Goal: Information Seeking & Learning: Find specific fact

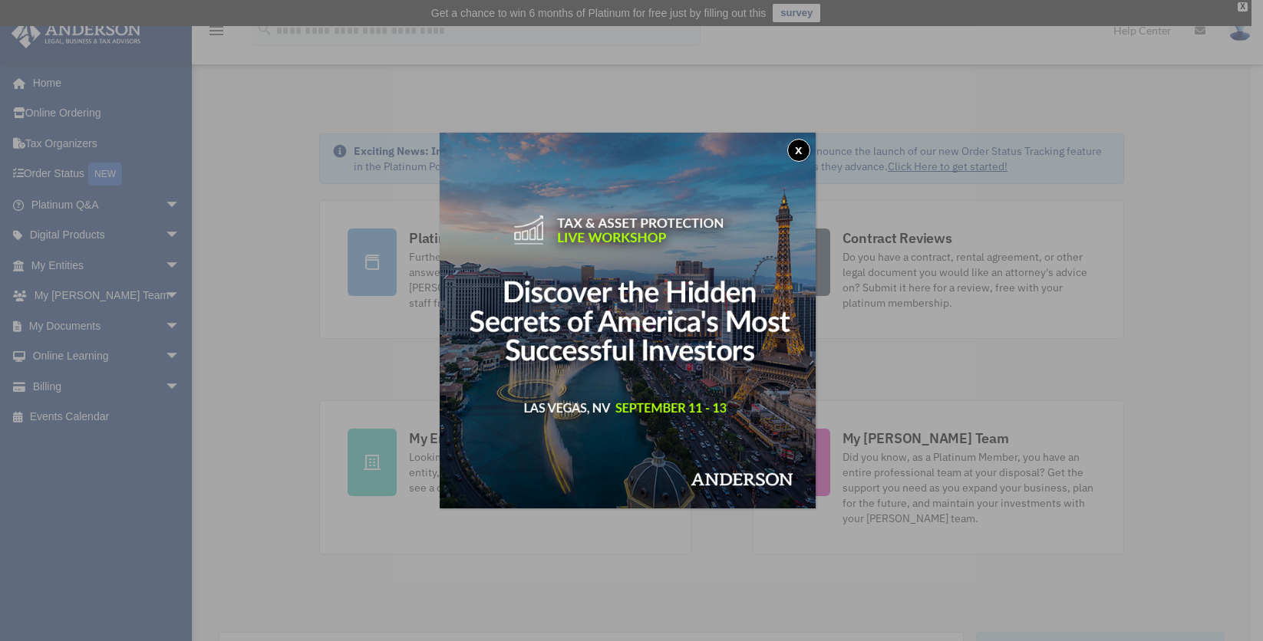
click at [799, 157] on button "x" at bounding box center [798, 150] width 23 height 23
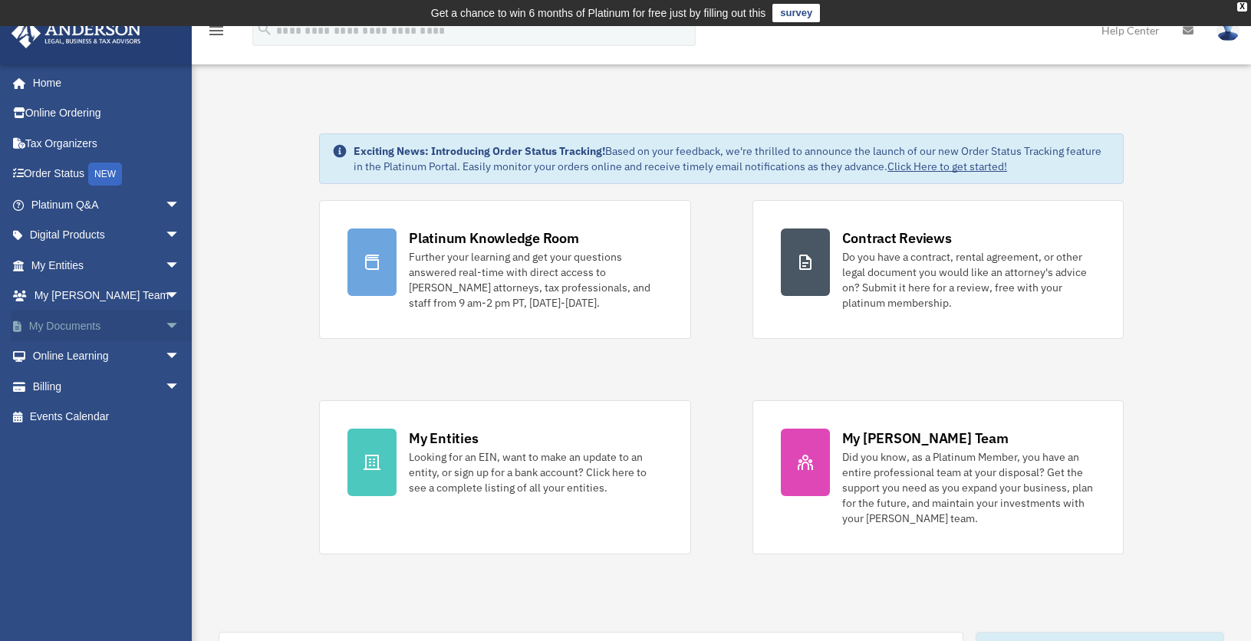
click at [81, 325] on link "My Documents arrow_drop_down" at bounding box center [107, 326] width 193 height 31
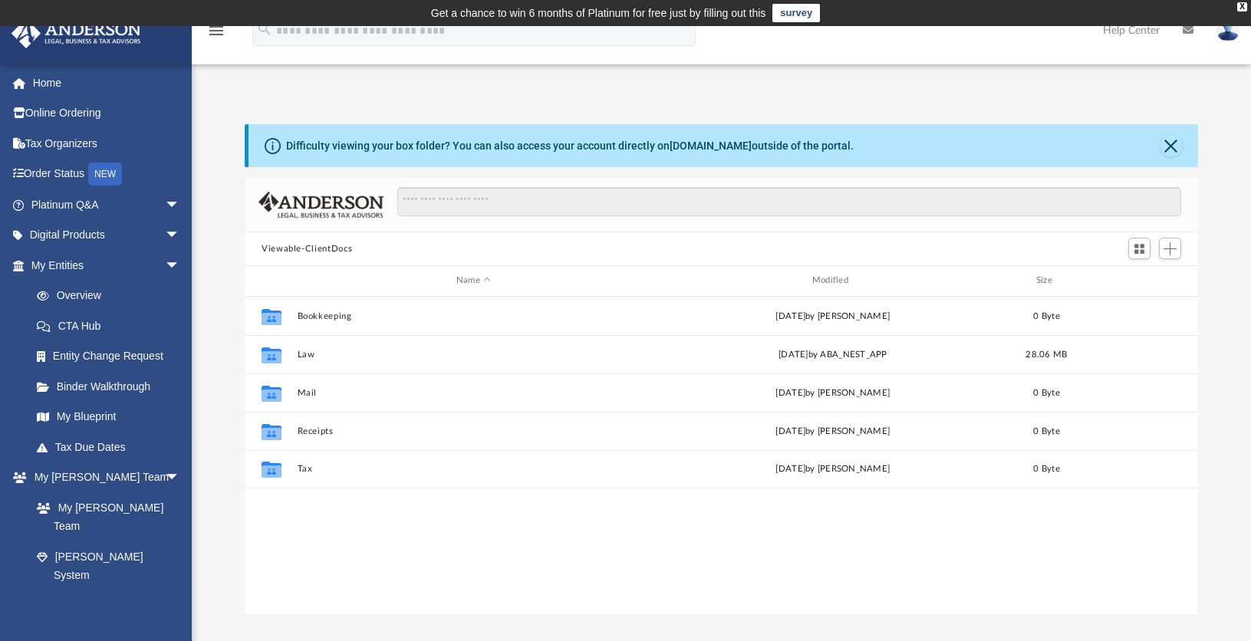
scroll to position [338, 942]
click at [122, 297] on link "Overview" at bounding box center [112, 296] width 182 height 31
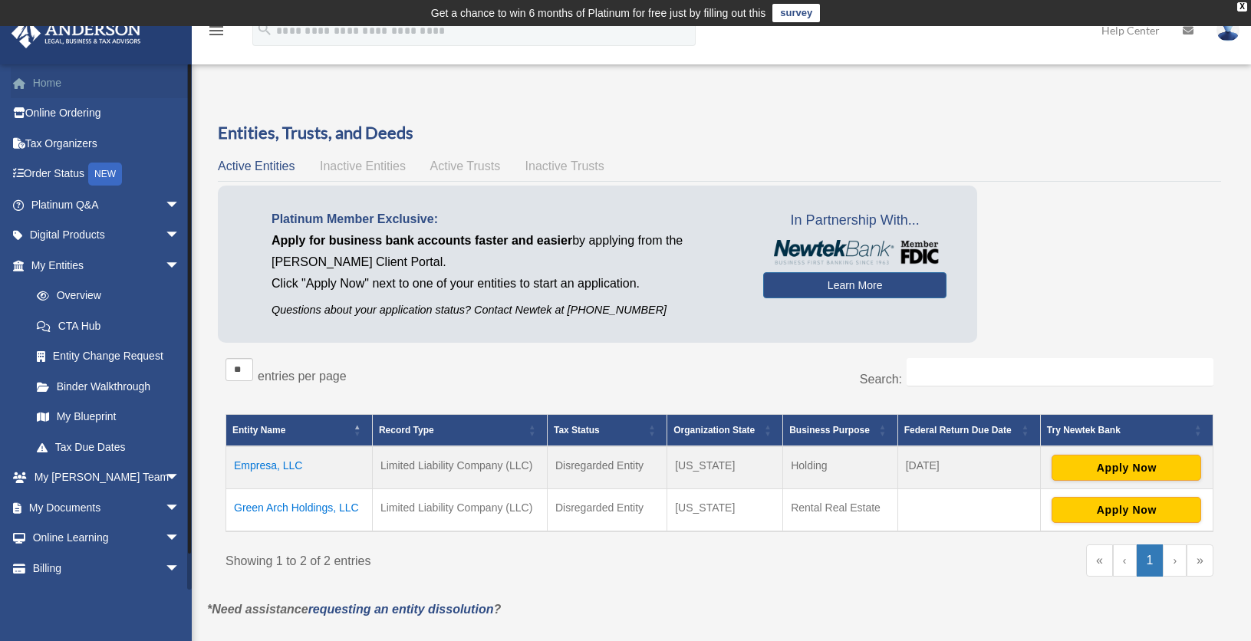
click at [83, 82] on link "Home" at bounding box center [107, 83] width 193 height 31
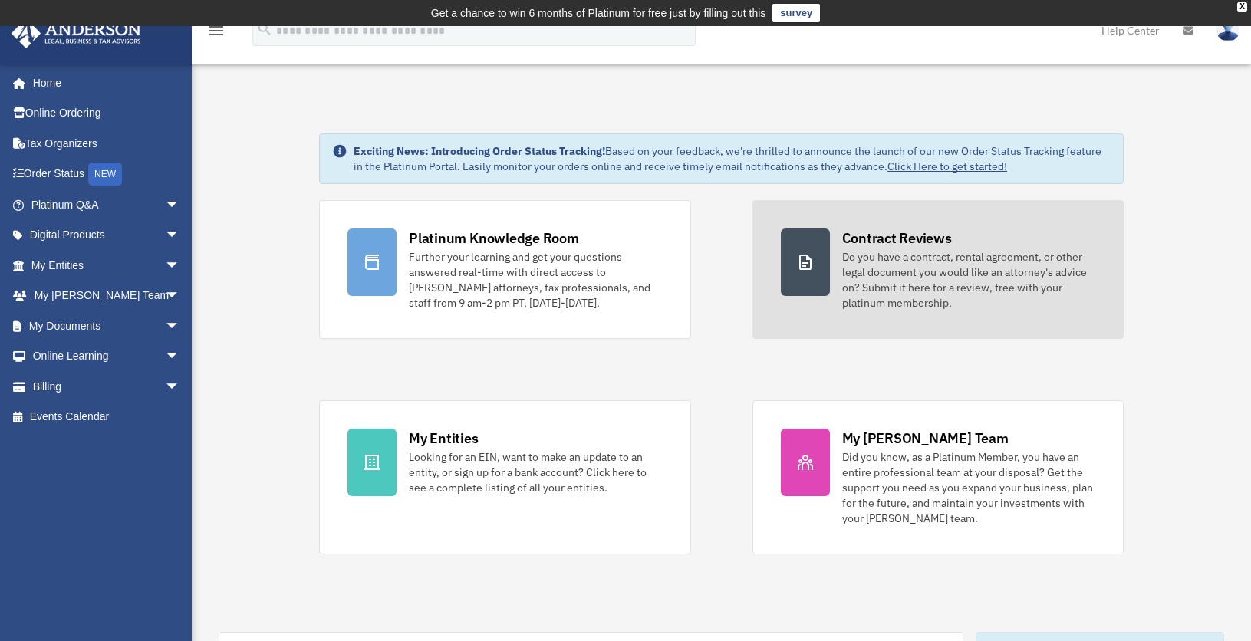
click at [872, 259] on div "Do you have a contract, rental agreement, or other legal document you would lik…" at bounding box center [968, 279] width 253 height 61
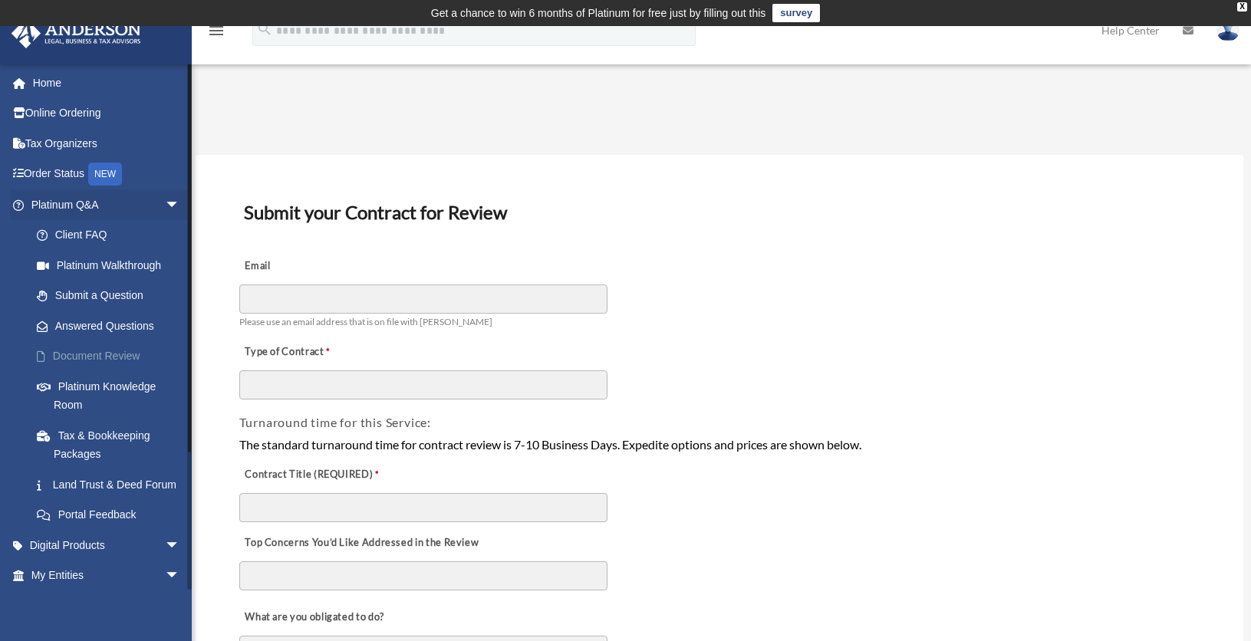
click at [124, 357] on link "Document Review" at bounding box center [112, 356] width 182 height 31
click at [64, 83] on link "Home" at bounding box center [107, 83] width 193 height 31
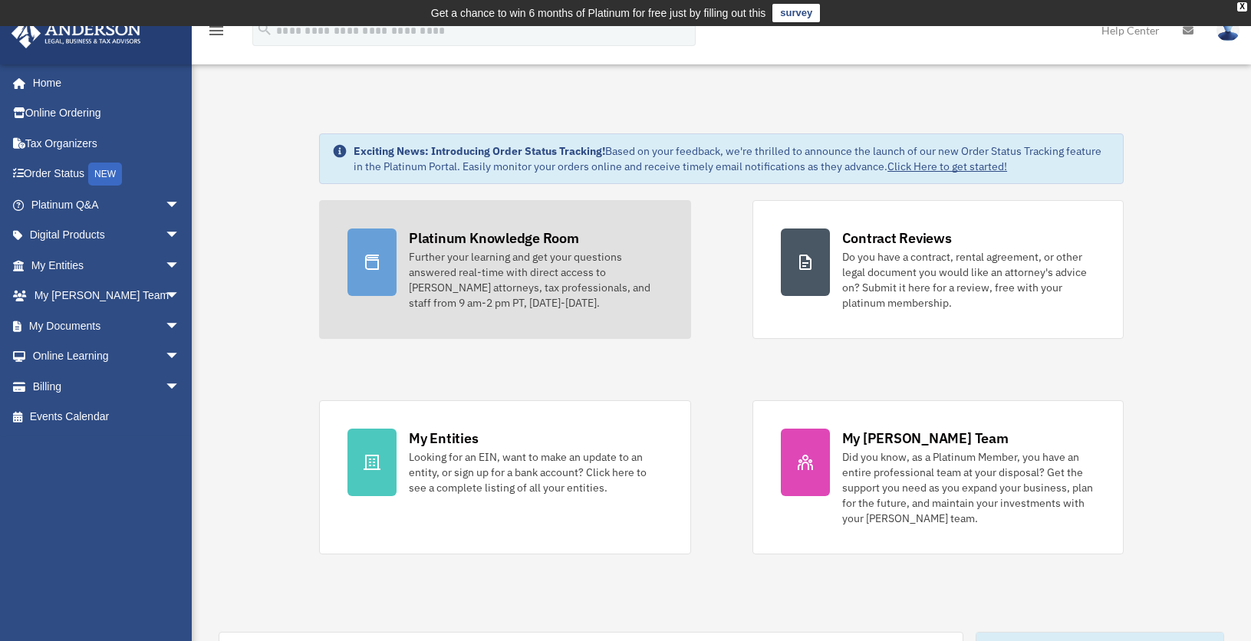
click at [547, 290] on div "Further your learning and get your questions answered real-time with direct acc…" at bounding box center [535, 279] width 253 height 61
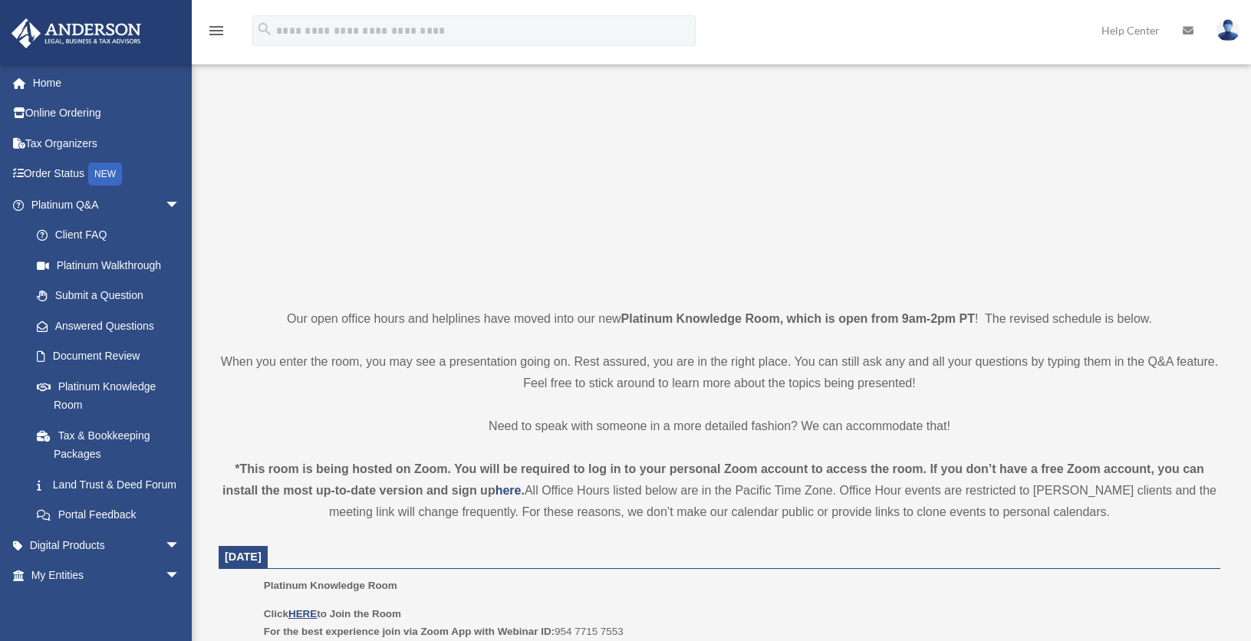
scroll to position [230, 0]
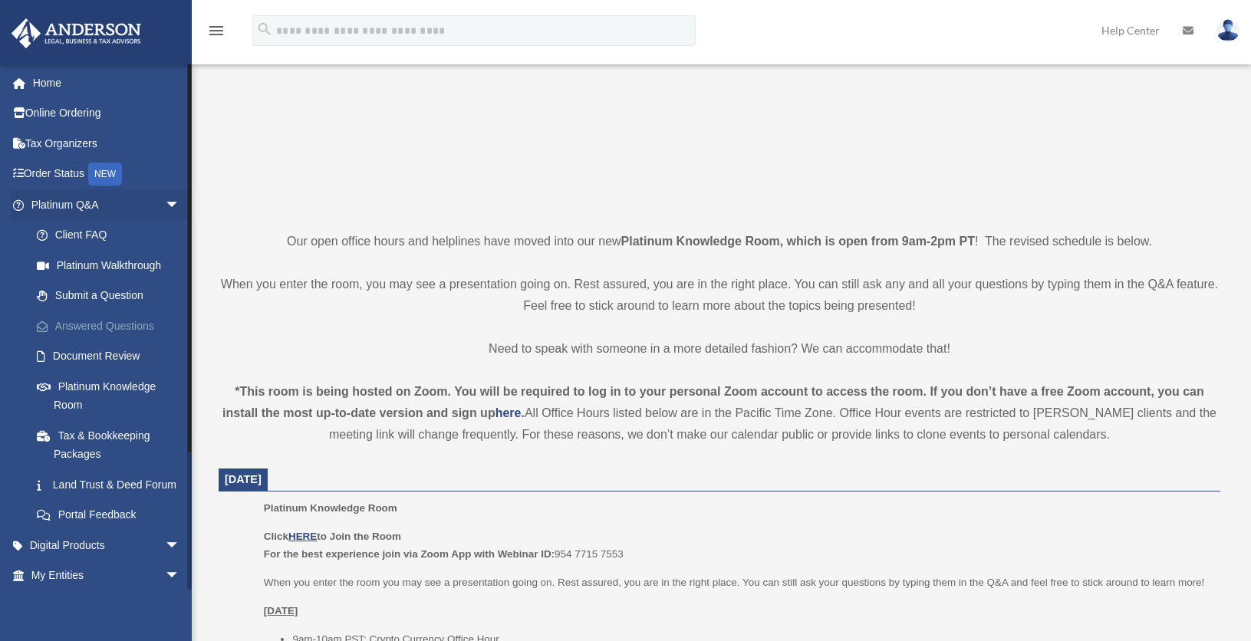
click at [129, 329] on link "Answered Questions" at bounding box center [112, 326] width 182 height 31
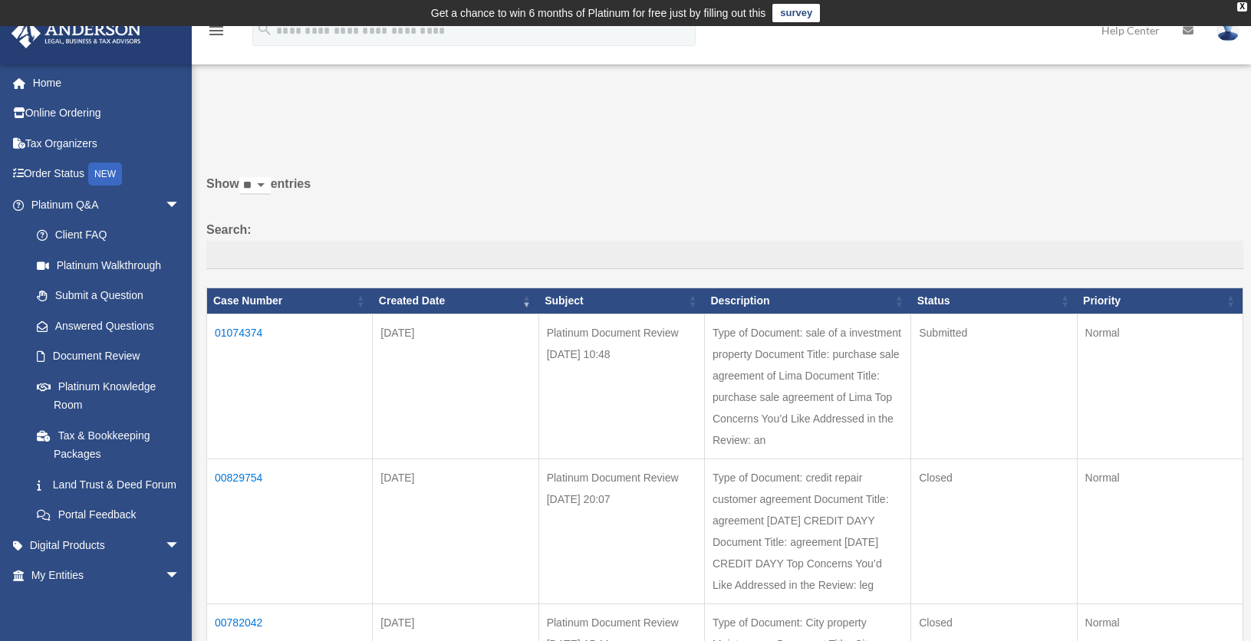
click at [253, 334] on td "01074374" at bounding box center [290, 387] width 166 height 145
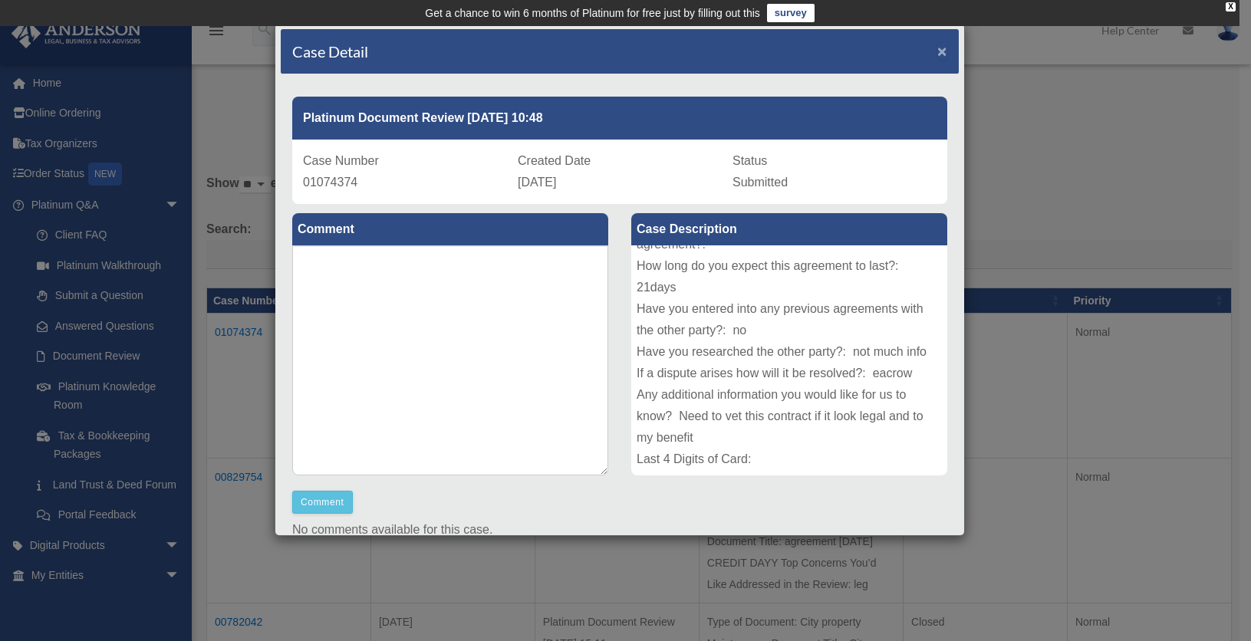
click at [937, 51] on span "×" at bounding box center [942, 51] width 10 height 18
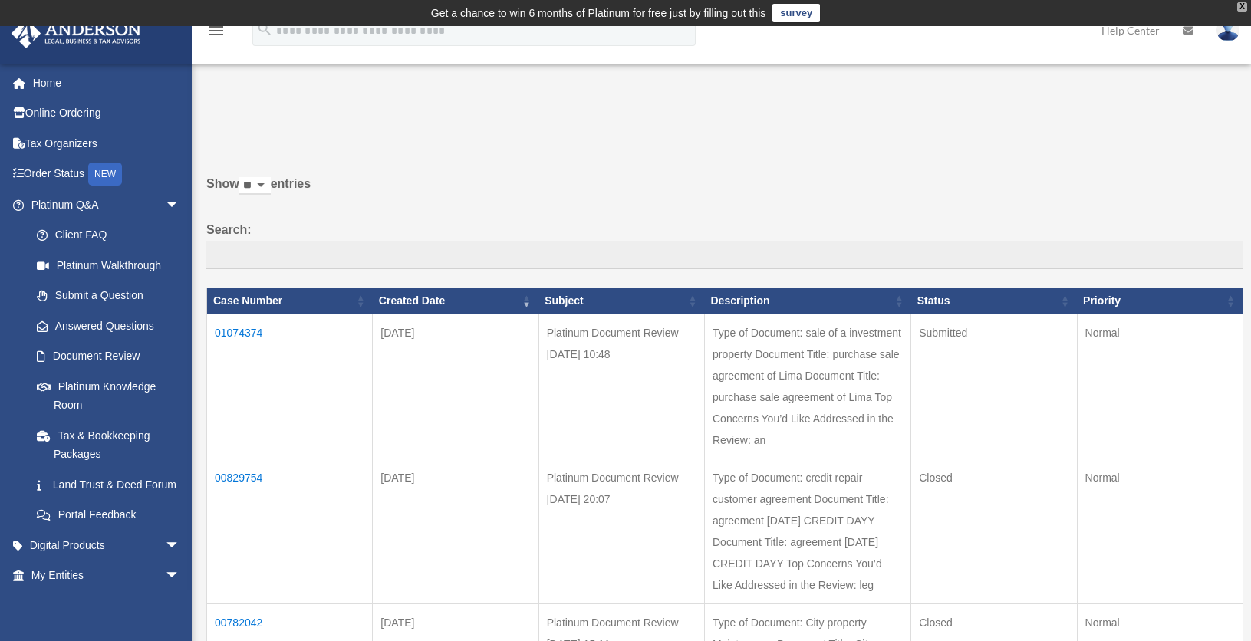
click at [1244, 5] on div "X" at bounding box center [1242, 6] width 10 height 9
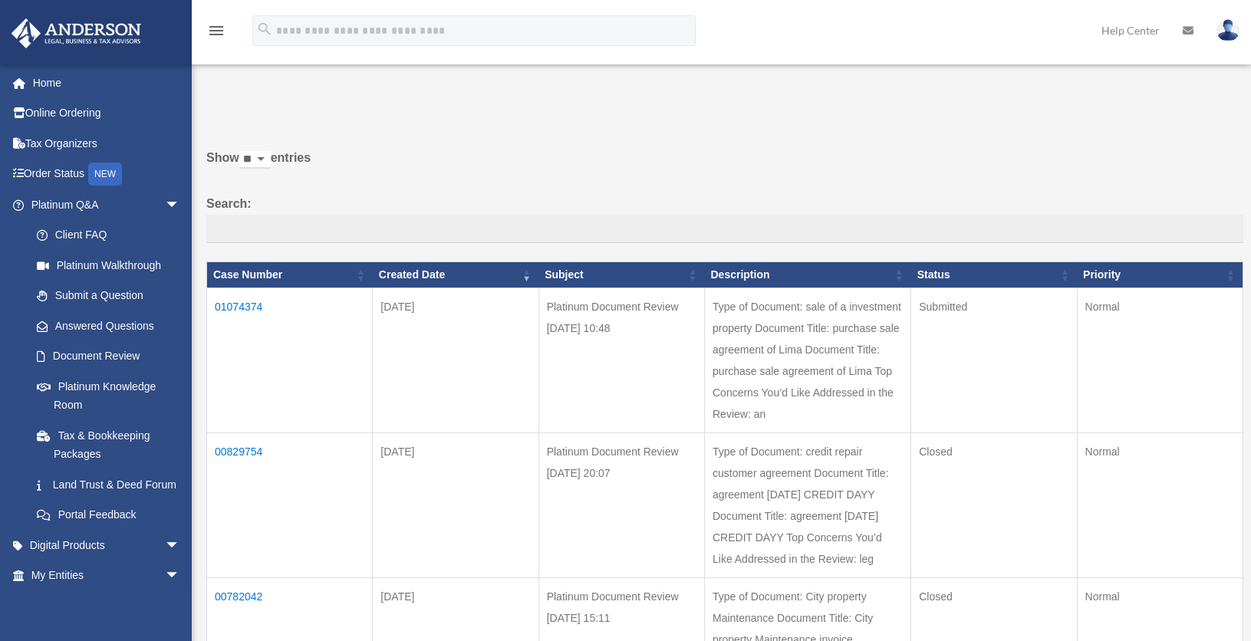
click at [1224, 35] on img at bounding box center [1228, 30] width 23 height 22
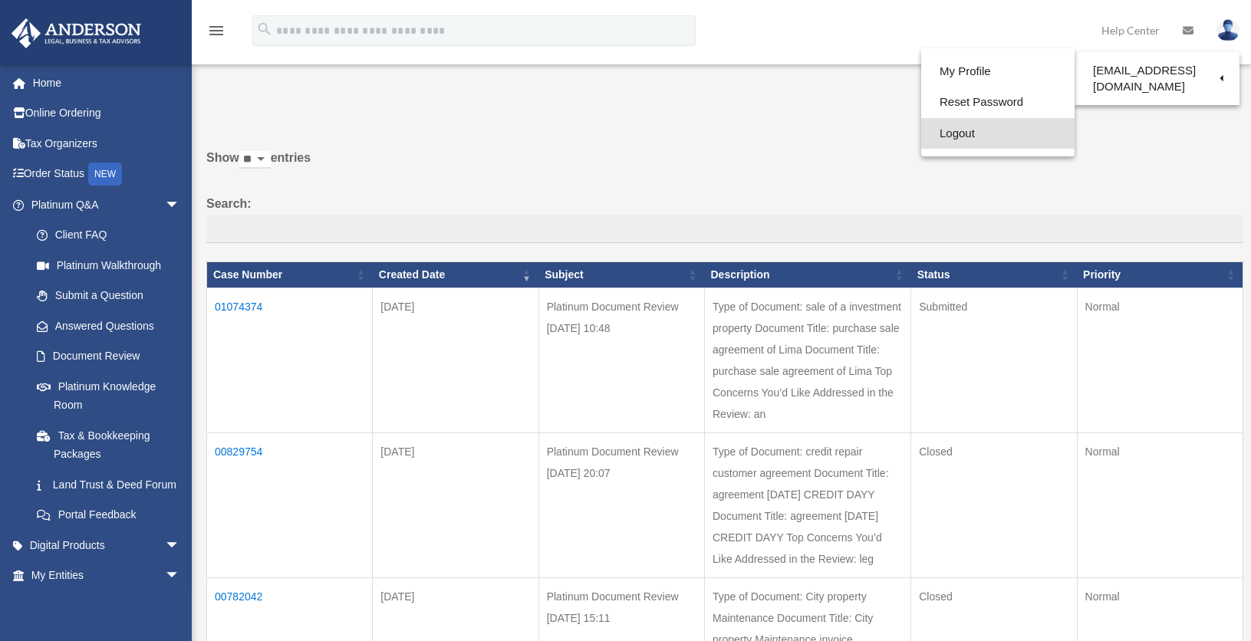
click at [937, 134] on link "Logout" at bounding box center [997, 133] width 153 height 31
